Goal: Navigation & Orientation: Find specific page/section

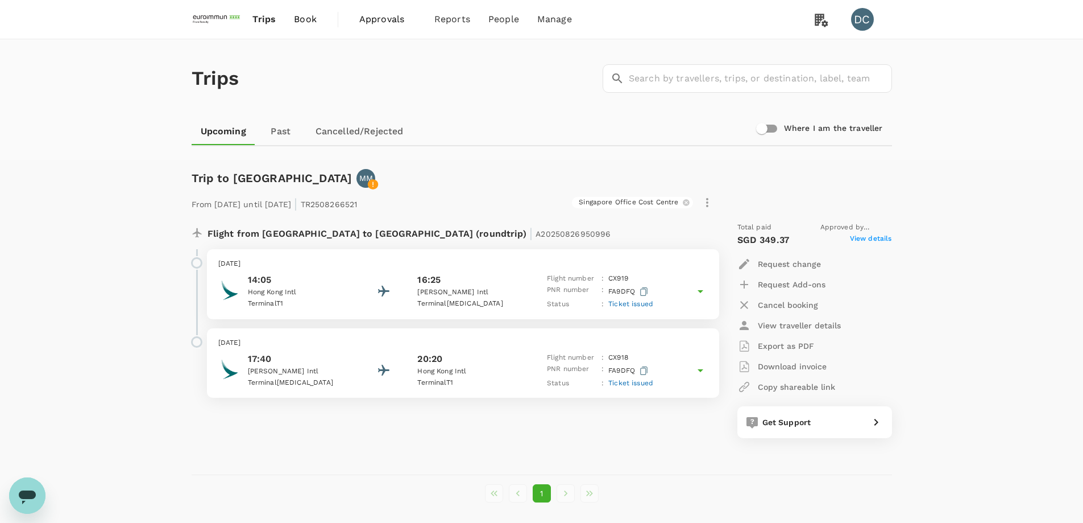
click at [308, 17] on span "Book" at bounding box center [305, 20] width 23 height 14
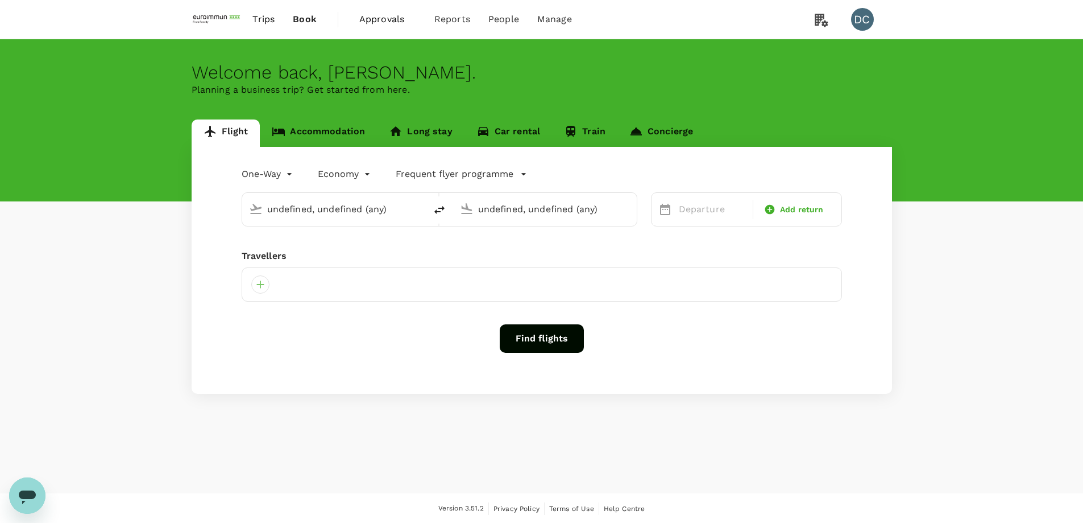
type input "Singapore Changi (SIN)"
type input "Xi'an Xianyang Intl (XIY)"
type input "Singapore Changi (SIN)"
type input "Xi'an Xianyang Intl (XIY)"
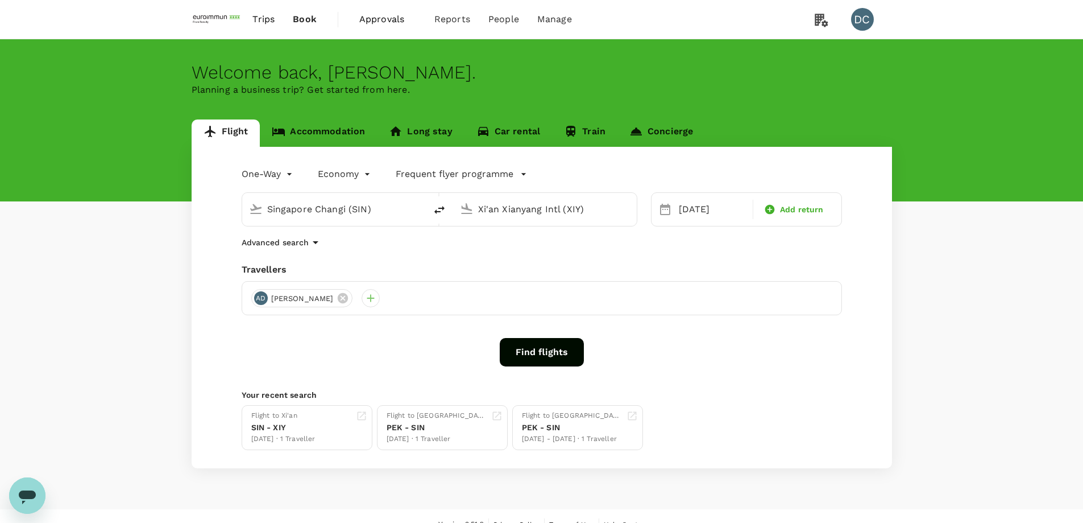
click at [267, 19] on span "Trips" at bounding box center [263, 20] width 22 height 14
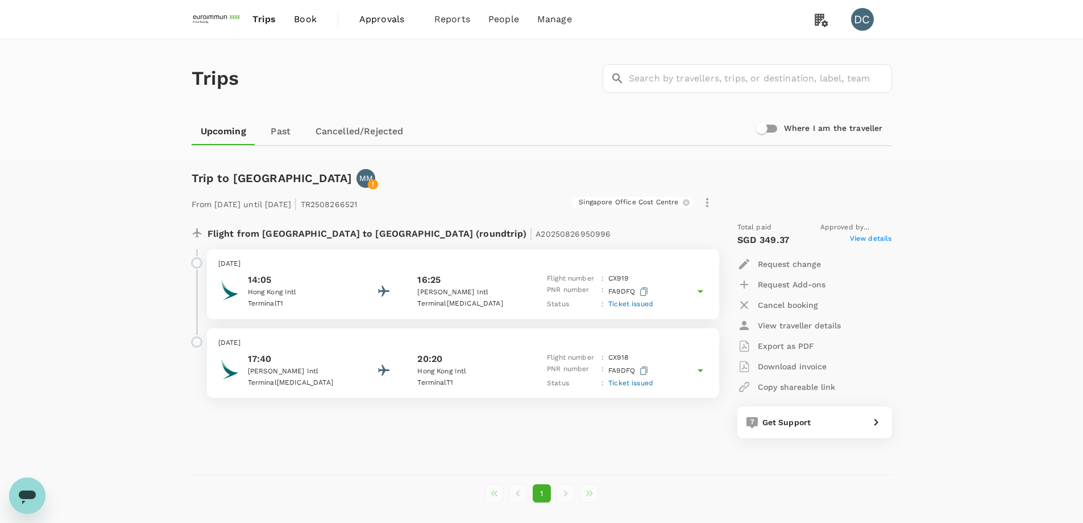
click at [281, 126] on link "Past" at bounding box center [280, 131] width 51 height 27
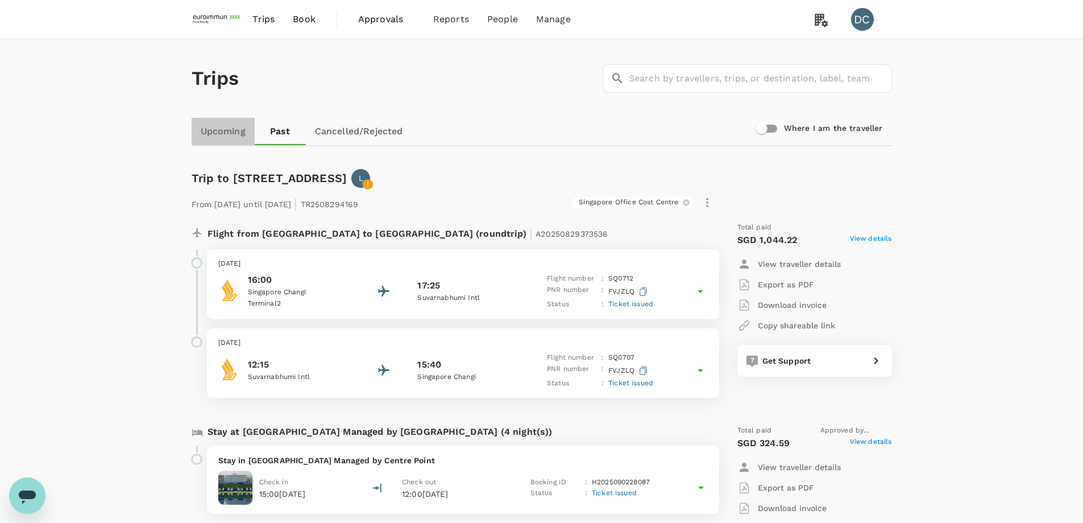
click at [217, 135] on link "Upcoming" at bounding box center [223, 131] width 63 height 27
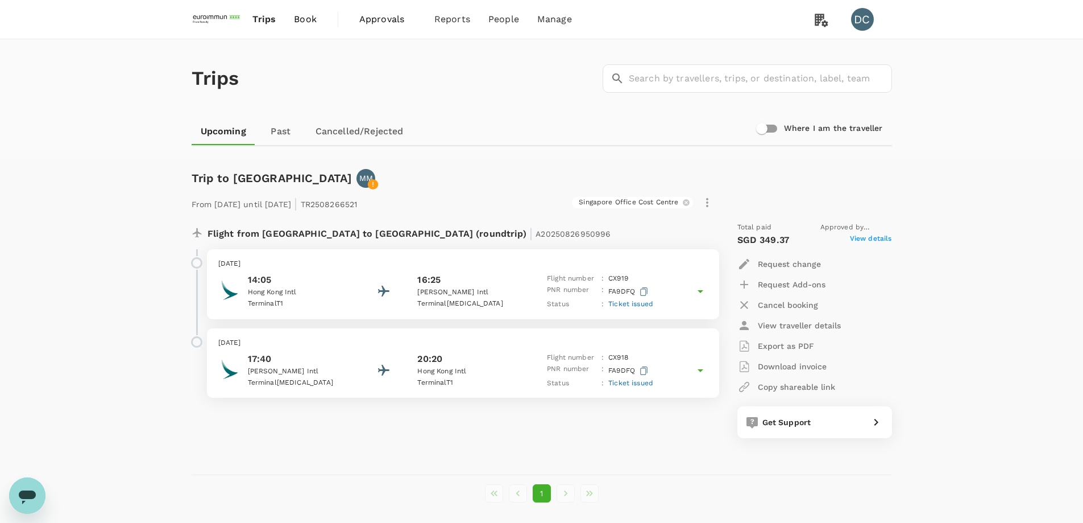
click at [266, 22] on span "Trips" at bounding box center [263, 20] width 23 height 14
